Goal: Information Seeking & Learning: Find specific page/section

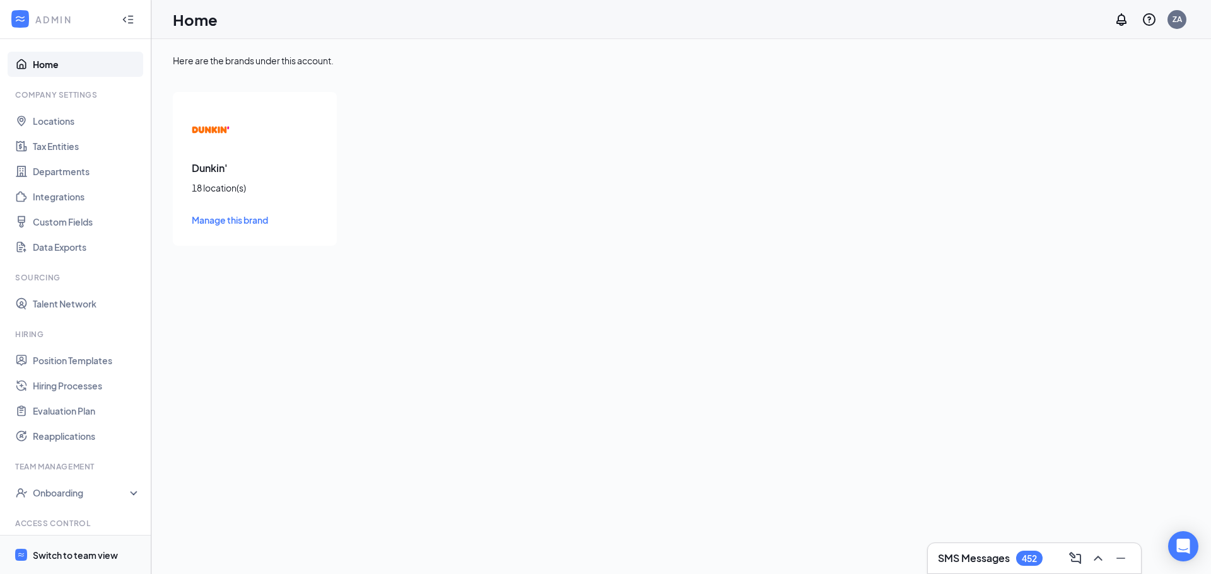
click at [74, 554] on div "Switch to team view" at bounding box center [75, 555] width 85 height 13
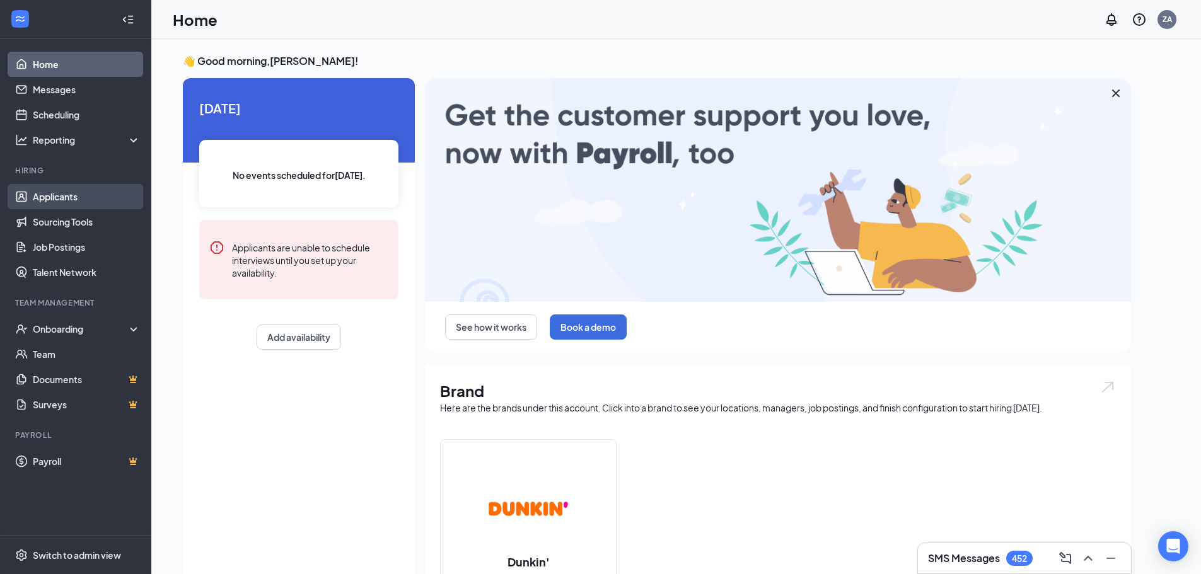
click at [86, 194] on link "Applicants" at bounding box center [87, 196] width 108 height 25
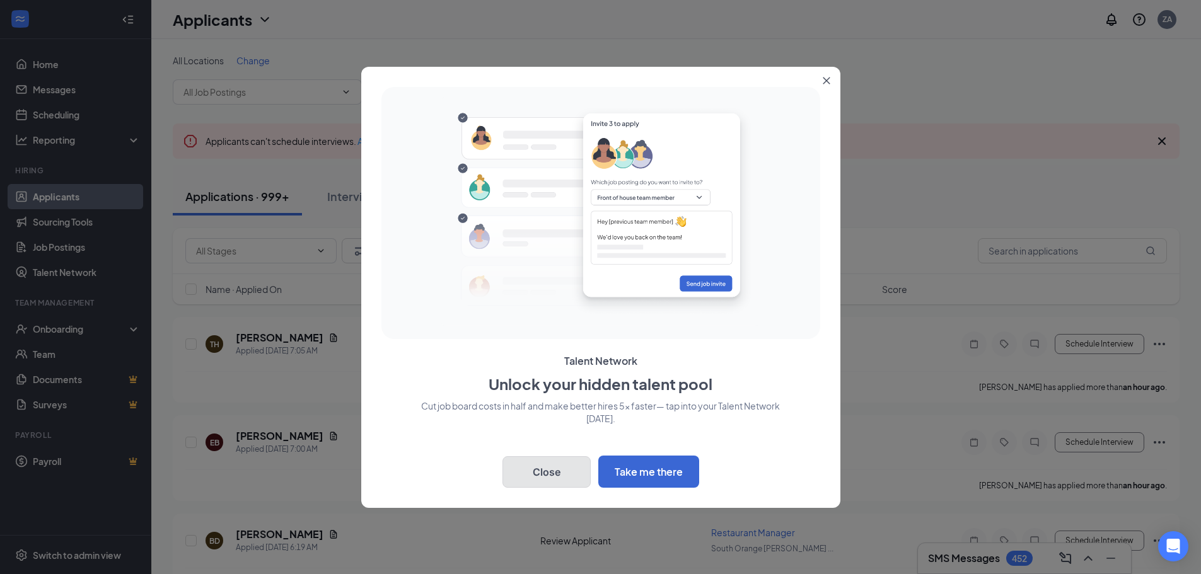
click at [550, 469] on button "Close" at bounding box center [546, 472] width 88 height 32
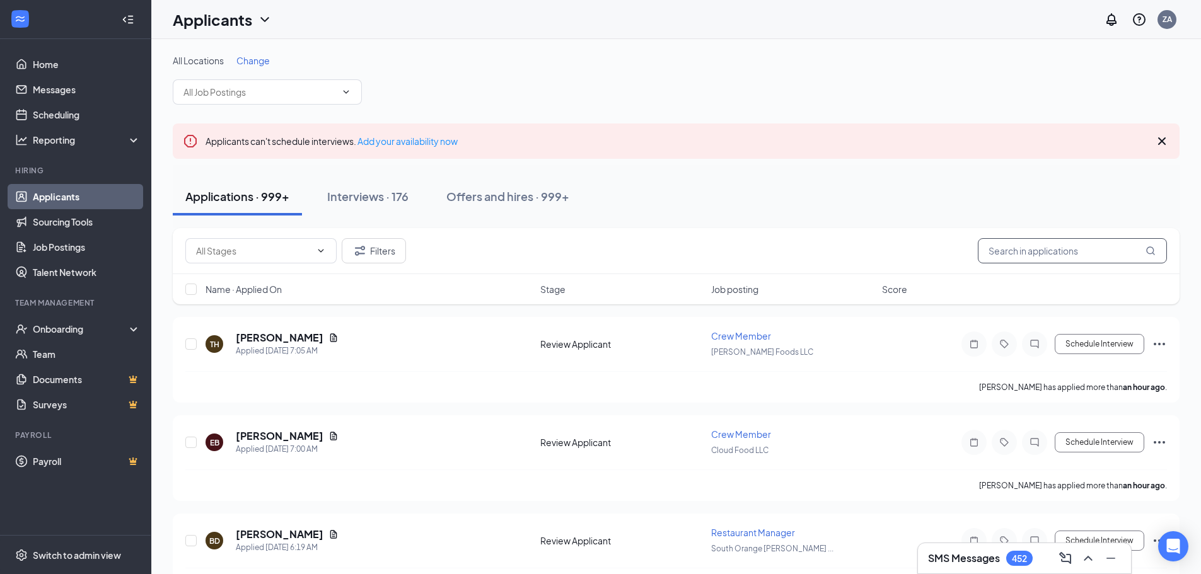
click at [1060, 257] on input "text" at bounding box center [1072, 250] width 189 height 25
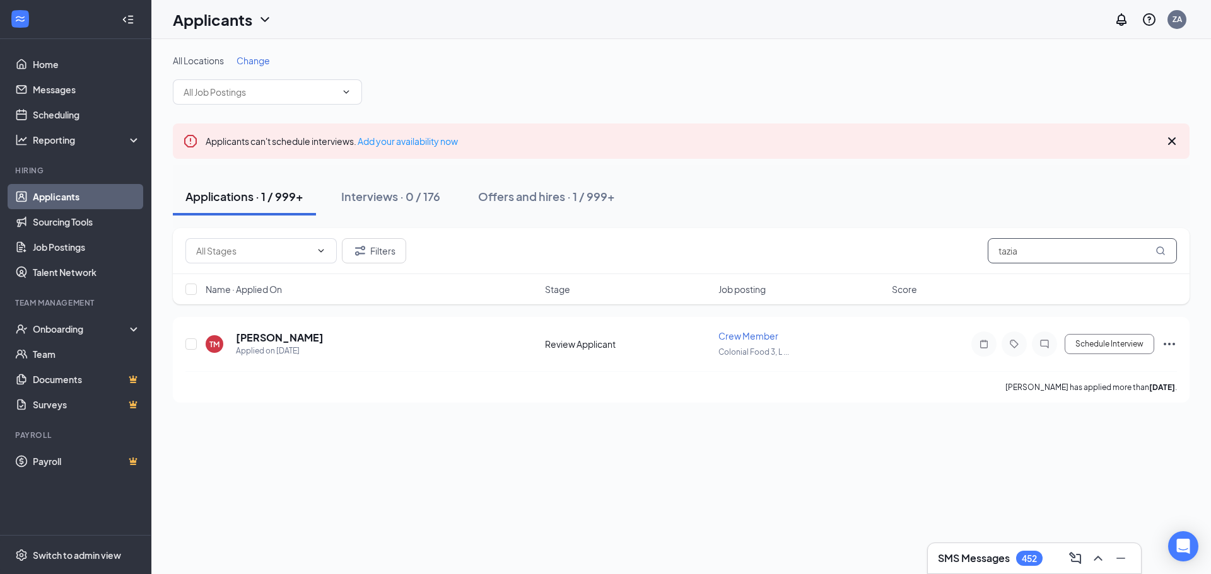
click at [1047, 255] on input "tazia" at bounding box center [1081, 250] width 189 height 25
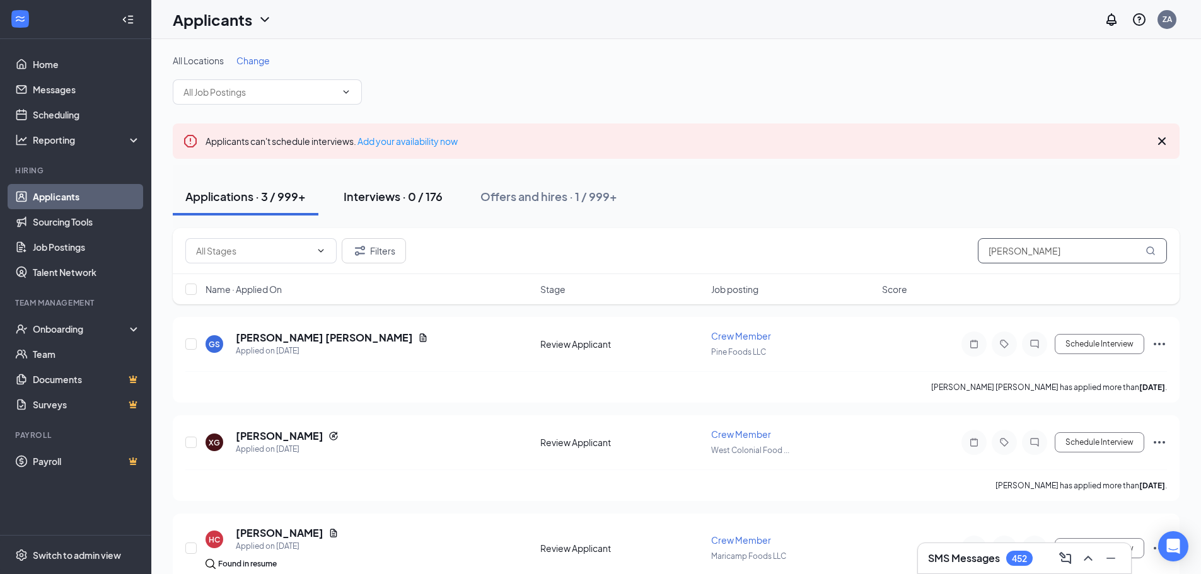
type input "[PERSON_NAME]"
click at [378, 200] on div "Interviews · 0 / 176" at bounding box center [393, 197] width 99 height 16
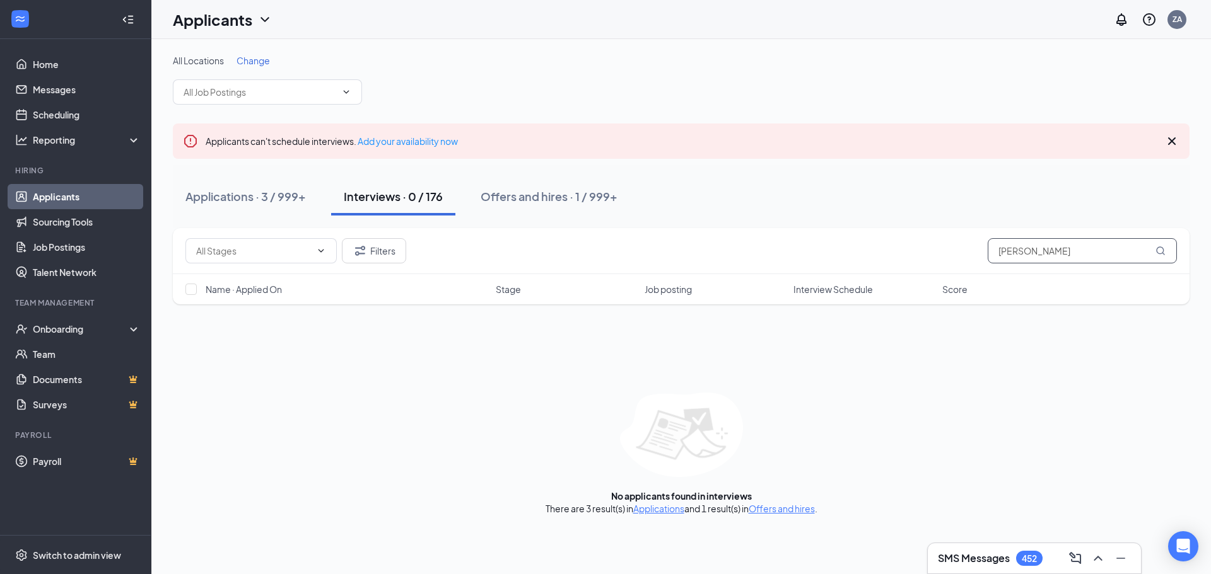
click at [1048, 247] on input "[PERSON_NAME]" at bounding box center [1081, 250] width 189 height 25
click at [1049, 247] on input "[PERSON_NAME]" at bounding box center [1081, 250] width 189 height 25
type input "tazia"
click at [503, 197] on div "Offers and hires · 1 / 999+" at bounding box center [546, 197] width 137 height 16
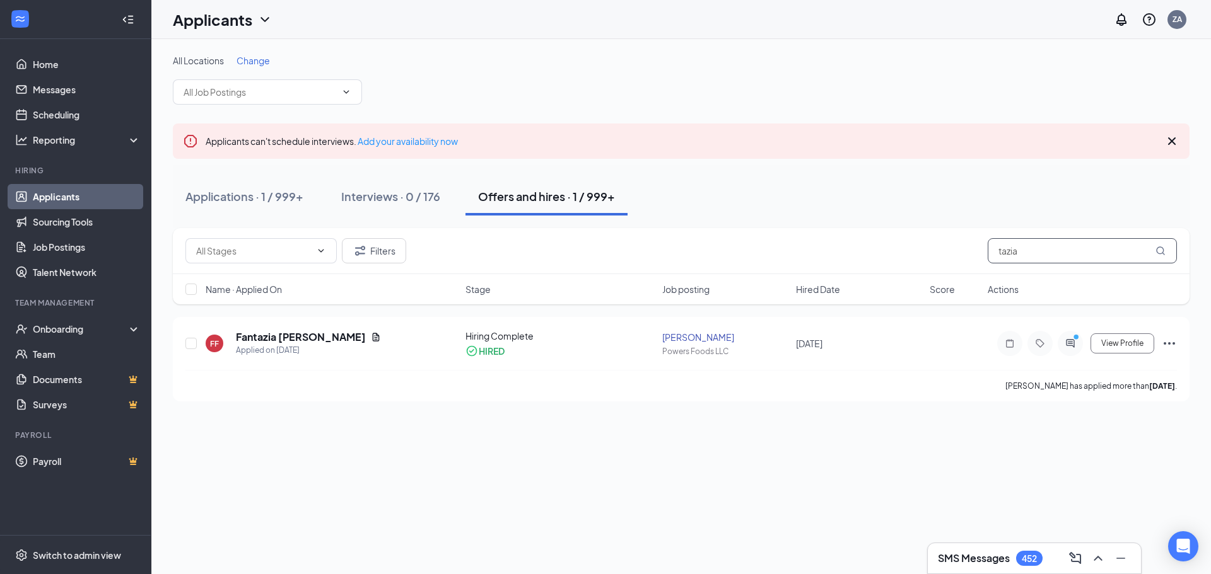
click at [1057, 253] on input "tazia" at bounding box center [1081, 250] width 189 height 25
click at [1070, 257] on input "tazia" at bounding box center [1081, 250] width 189 height 25
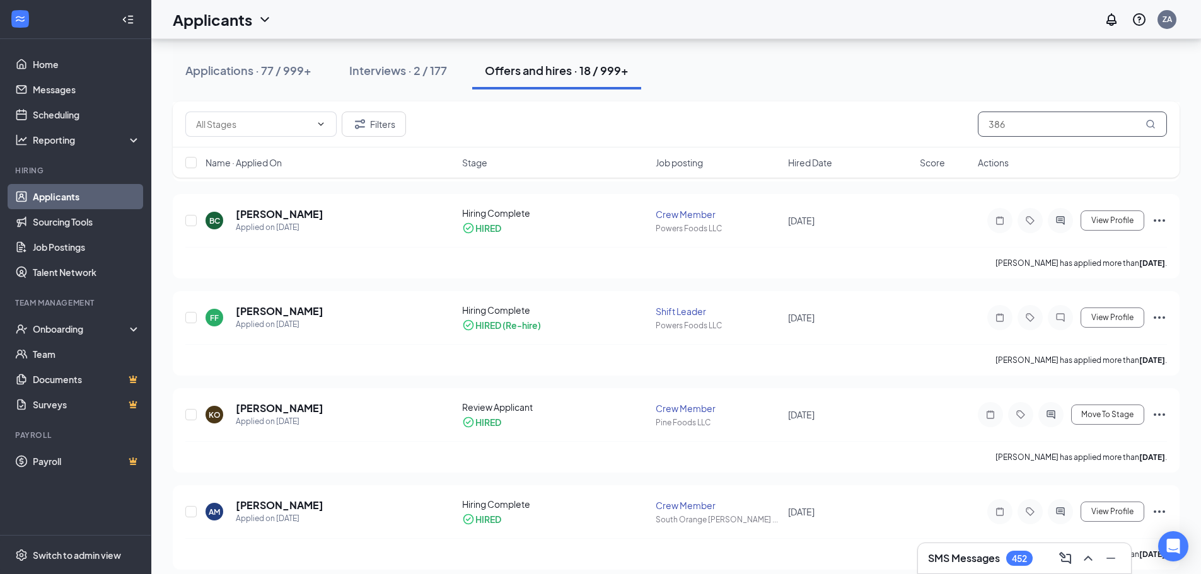
scroll to position [820, 0]
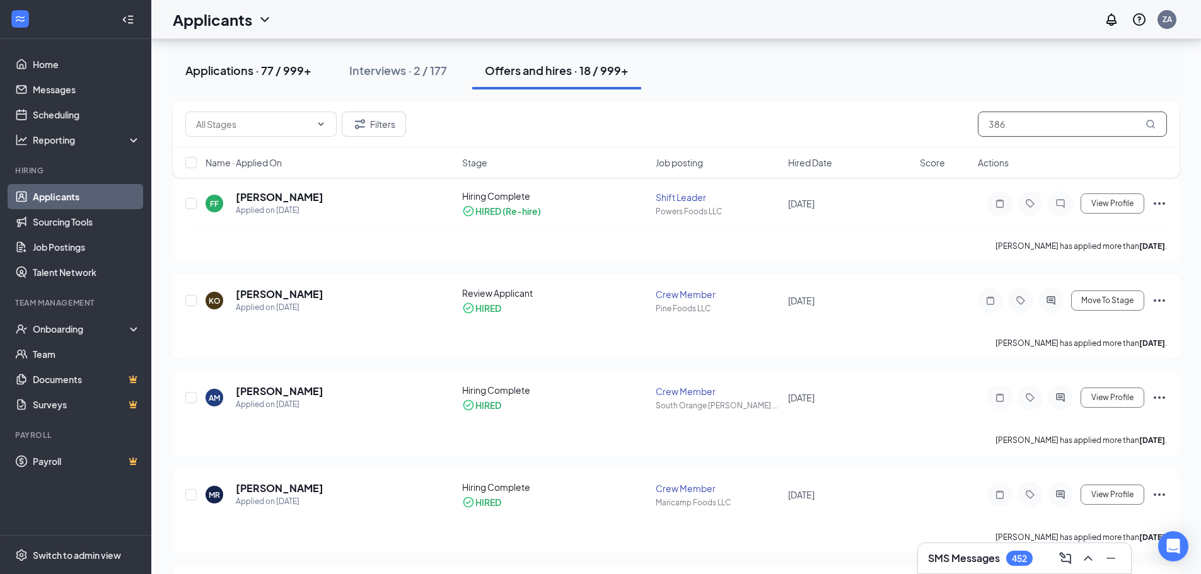
type input "386"
click at [248, 69] on div "Applications · 77 / 999+" at bounding box center [248, 70] width 126 height 16
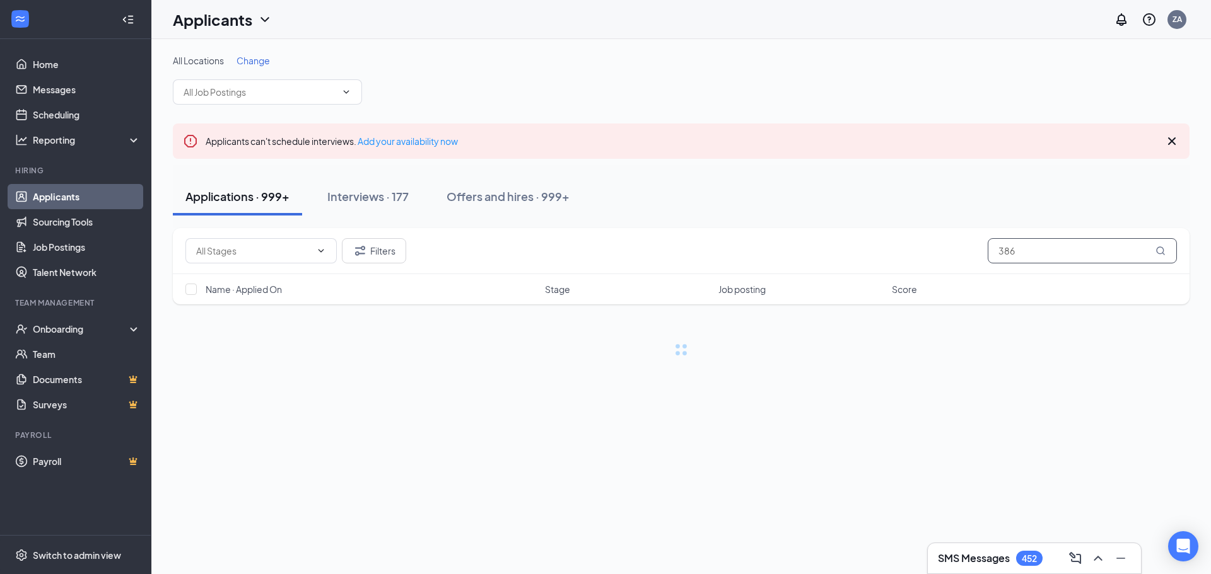
click at [1036, 250] on input "386" at bounding box center [1081, 250] width 189 height 25
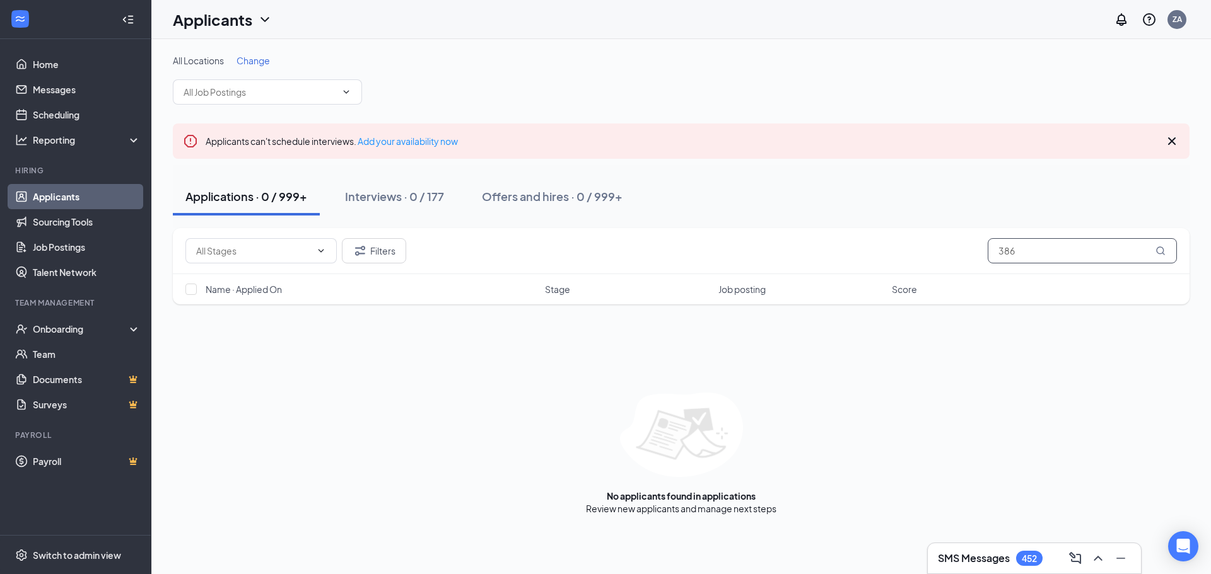
type input "386"
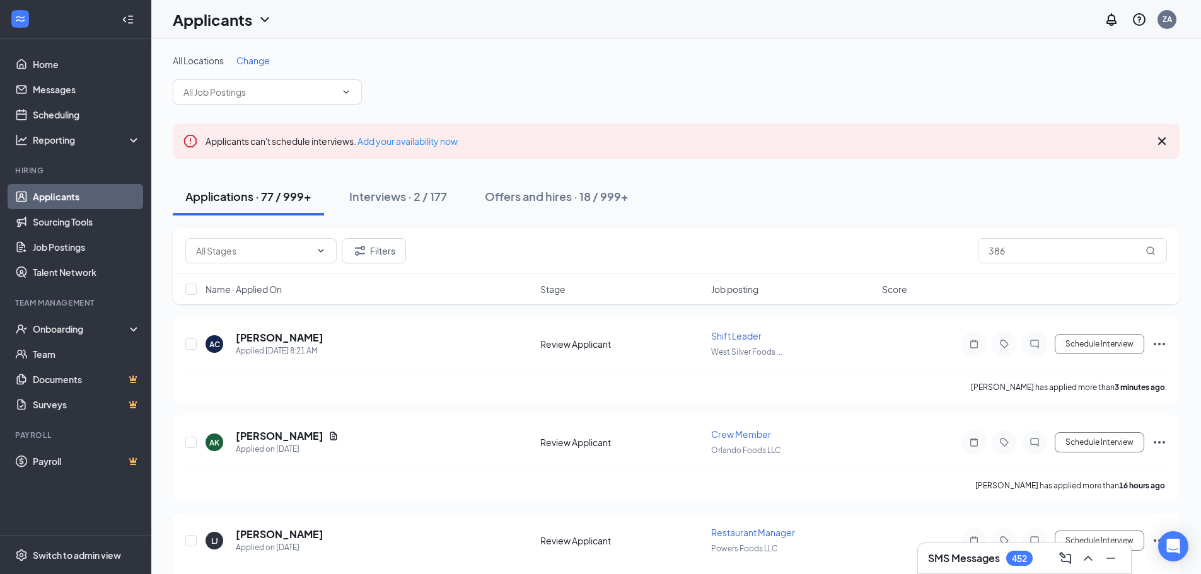
click at [738, 291] on span "Job posting" at bounding box center [734, 289] width 47 height 13
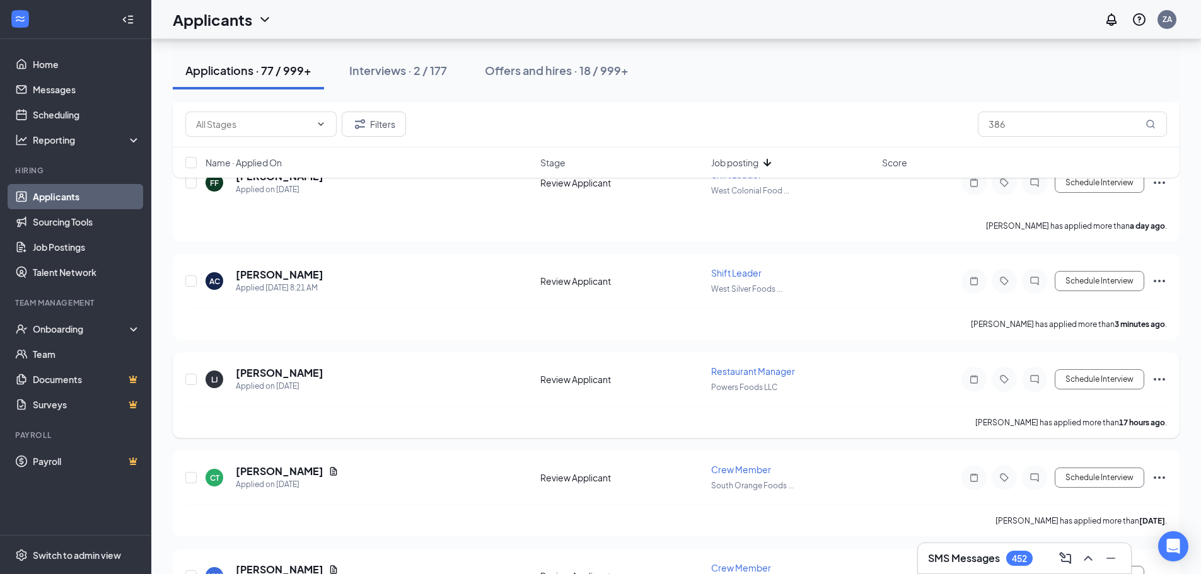
scroll to position [315, 0]
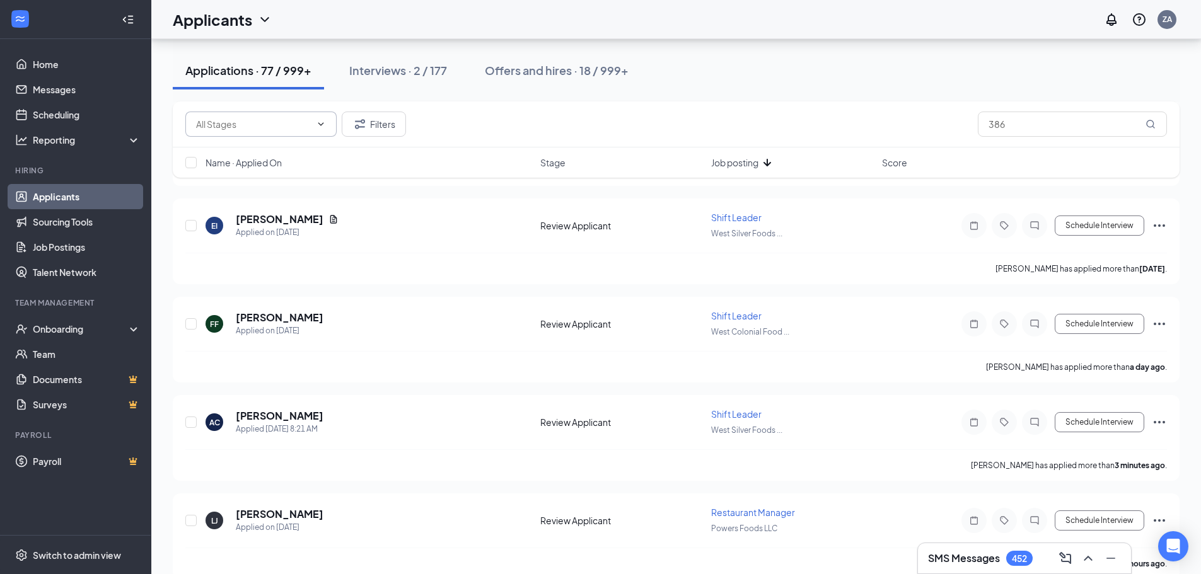
click at [319, 123] on icon "ChevronDown" at bounding box center [321, 124] width 10 height 10
click at [319, 124] on icon "ChevronDown" at bounding box center [321, 123] width 6 height 3
click at [376, 127] on button "Filters" at bounding box center [374, 124] width 64 height 25
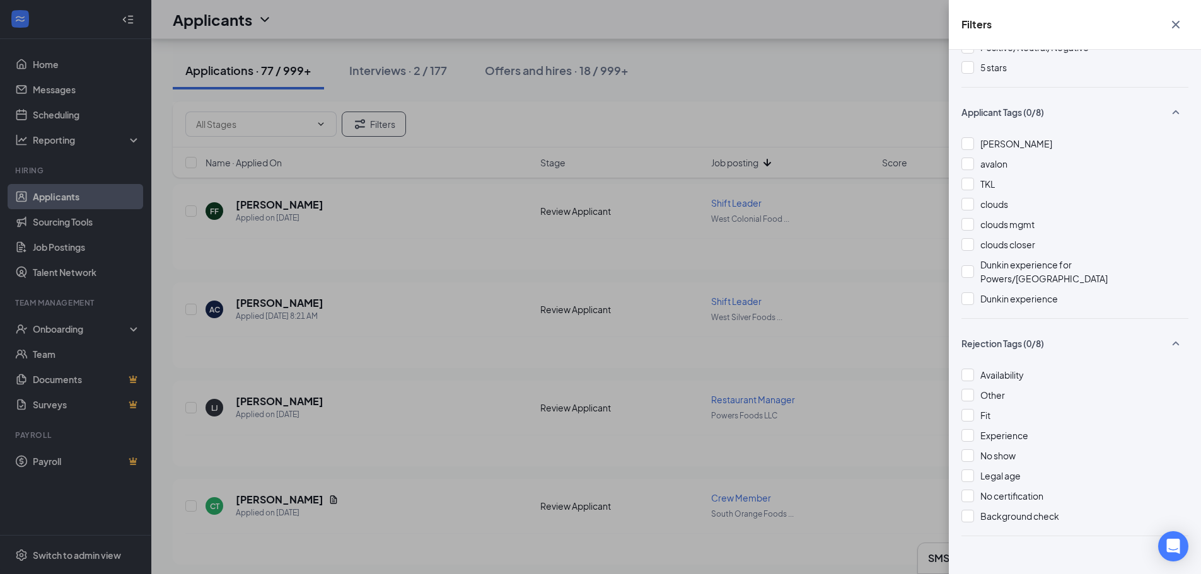
scroll to position [441, 0]
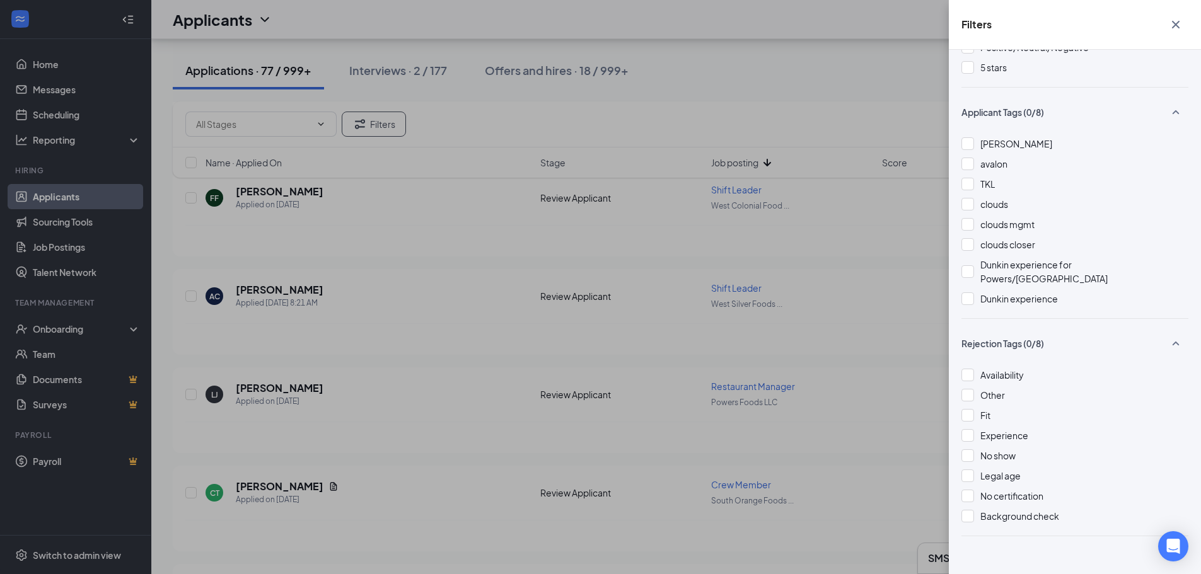
click at [969, 265] on div at bounding box center [967, 271] width 13 height 13
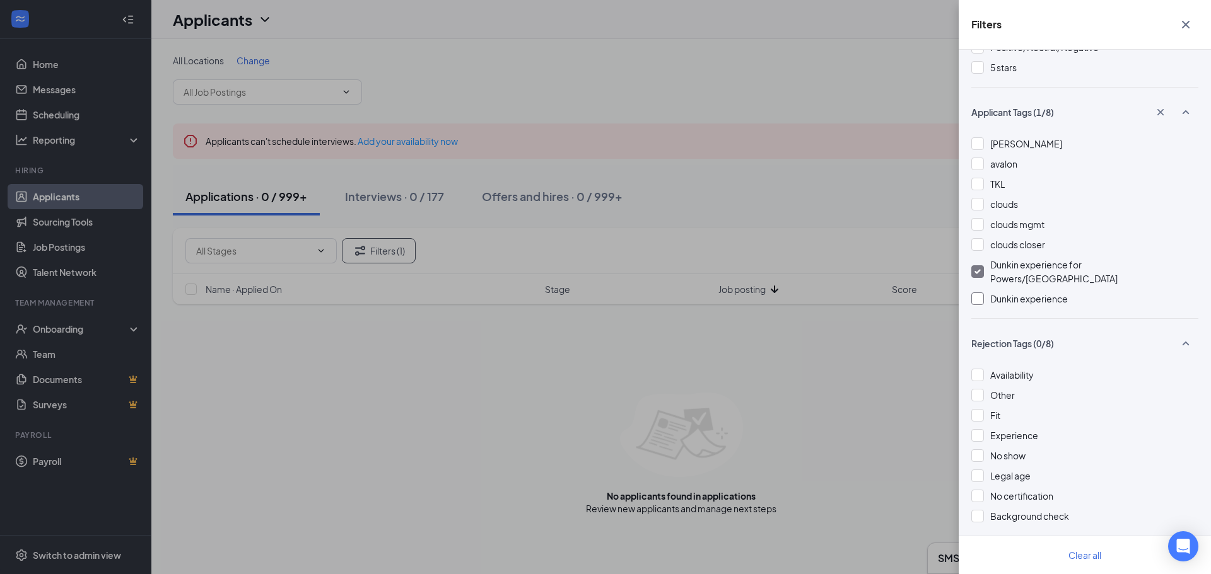
click at [977, 293] on div at bounding box center [977, 299] width 13 height 13
click at [980, 269] on img at bounding box center [977, 271] width 6 height 5
click at [980, 293] on div at bounding box center [977, 299] width 13 height 13
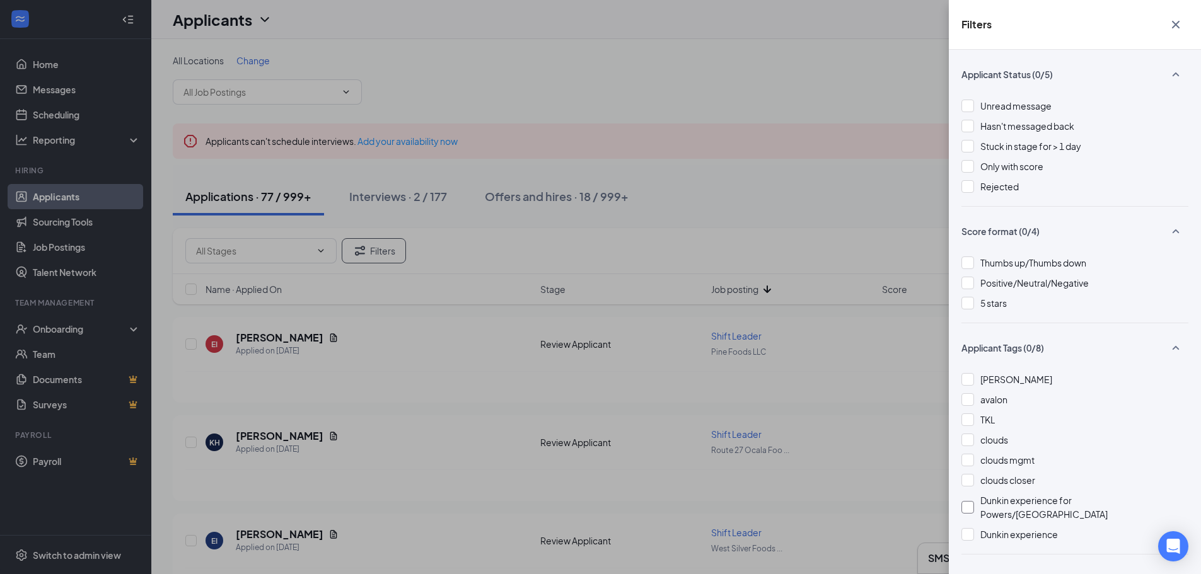
click at [1176, 21] on icon "Cross" at bounding box center [1175, 24] width 15 height 15
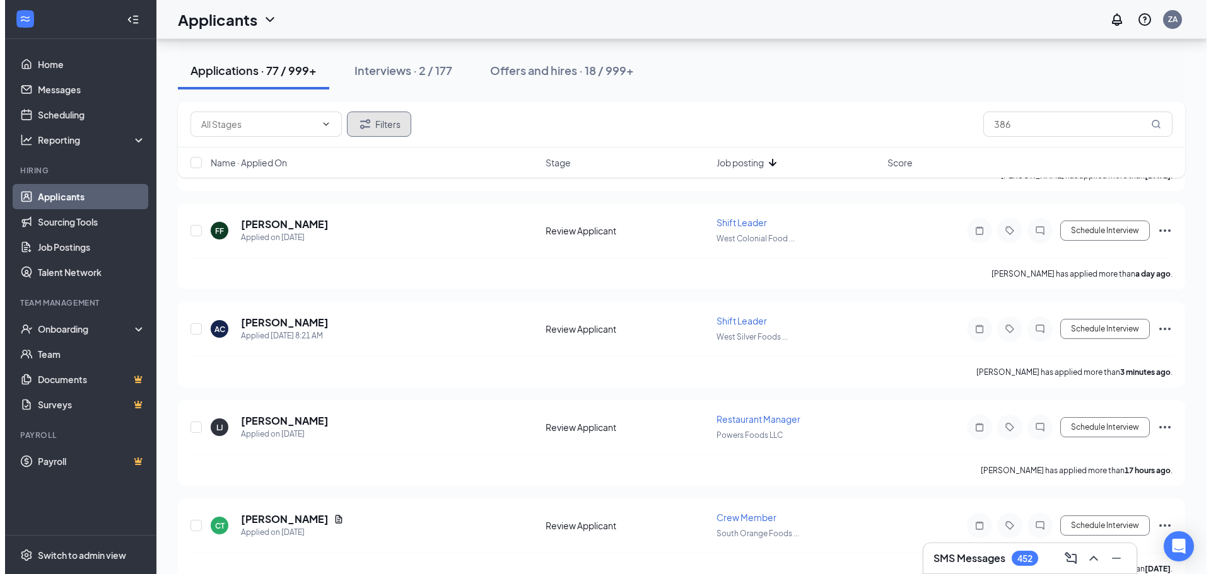
scroll to position [441, 0]
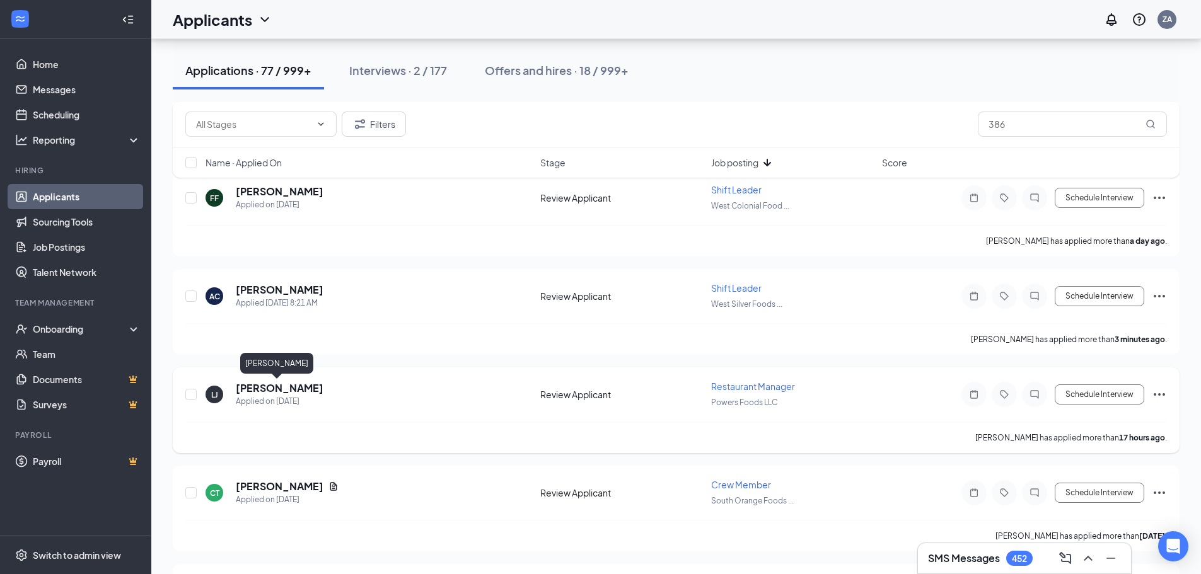
click at [280, 392] on h5 "[PERSON_NAME]" at bounding box center [280, 388] width 88 height 14
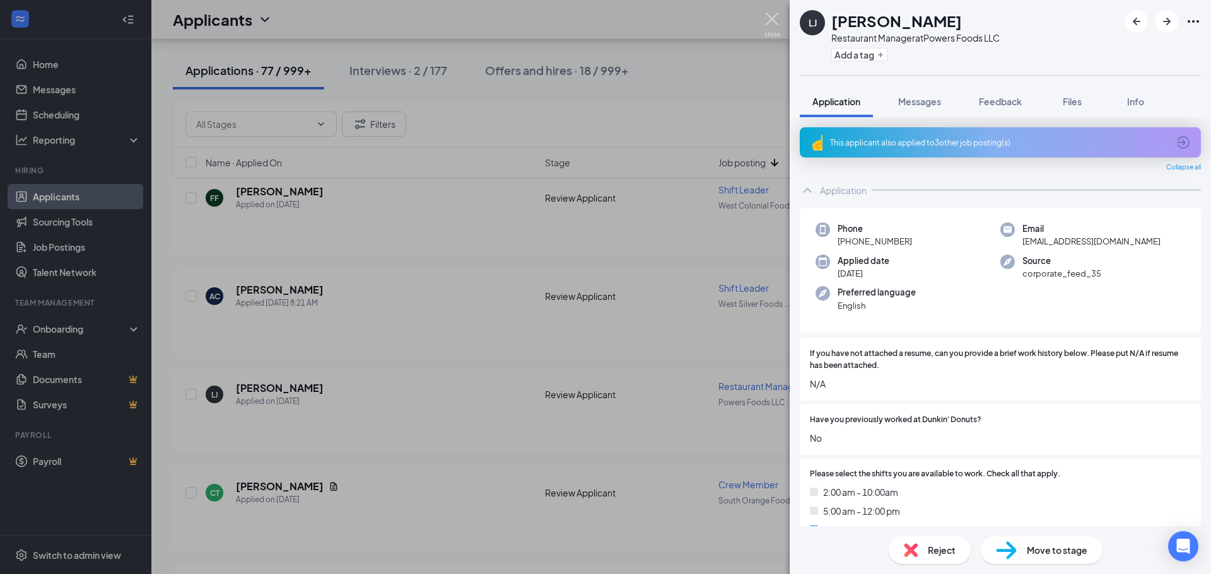
drag, startPoint x: 775, startPoint y: 16, endPoint x: 738, endPoint y: 70, distance: 64.9
click at [774, 16] on img at bounding box center [772, 25] width 16 height 25
